Goal: Task Accomplishment & Management: Manage account settings

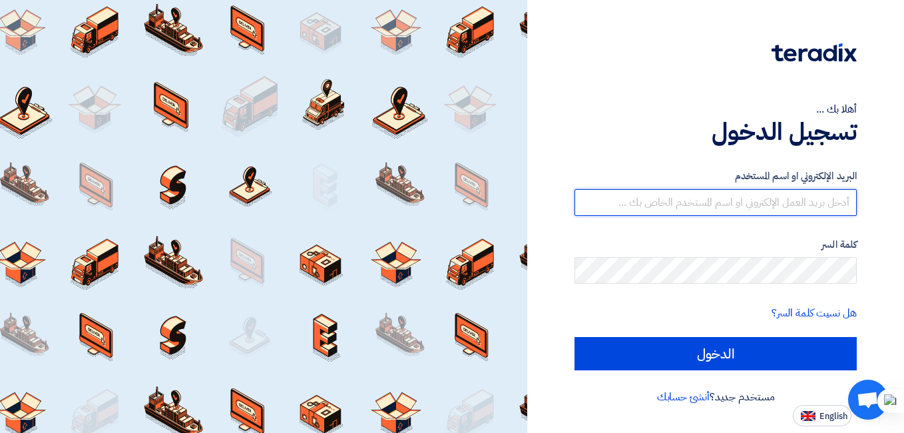
click at [712, 202] on input "text" at bounding box center [716, 202] width 282 height 27
click at [739, 201] on input "text" at bounding box center [716, 202] width 282 height 27
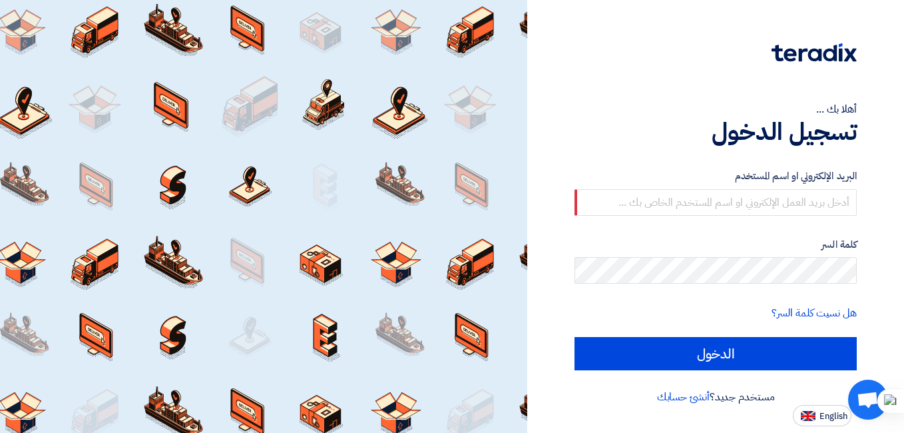
click at [720, 220] on form "البريد الإلكتروني او اسم المستخدم كلمة السر هل نسيت كلمة السر؟ الدخول" at bounding box center [716, 269] width 282 height 202
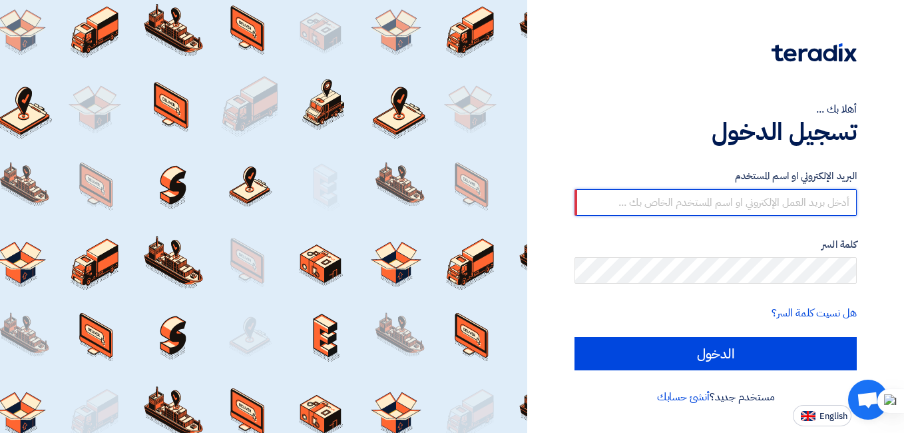
click at [715, 214] on input "text" at bounding box center [716, 202] width 282 height 27
type input "s"
